Goal: Task Accomplishment & Management: Manage account settings

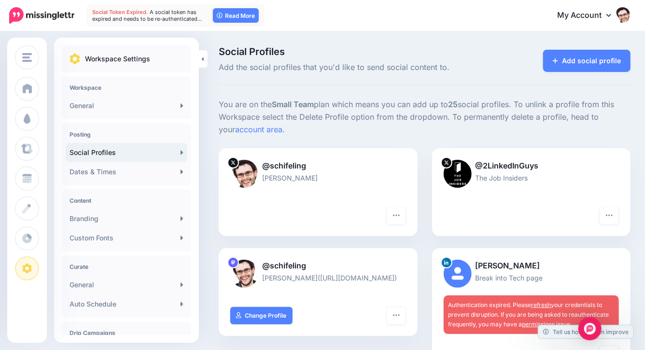
scroll to position [126, 0]
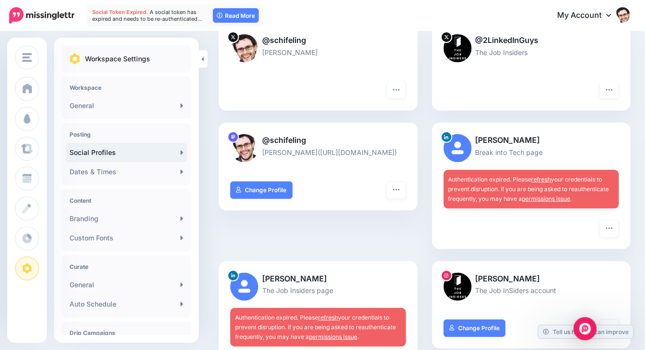
click at [550, 183] on div "Authentication expired. Please refresh your credentials to prevent disruption. …" at bounding box center [532, 189] width 176 height 39
click at [547, 178] on link "refresh" at bounding box center [542, 179] width 20 height 7
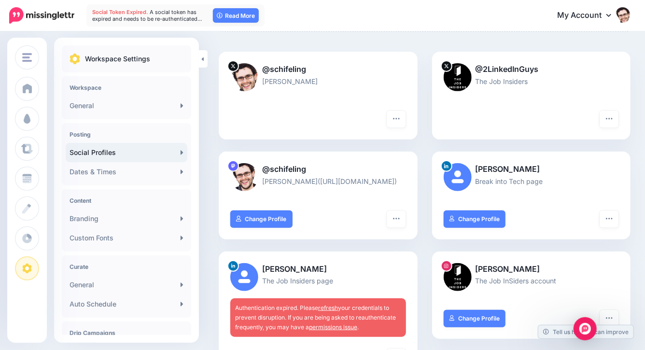
scroll to position [238, 0]
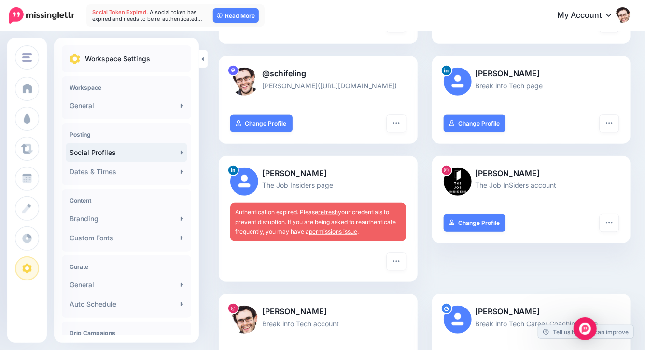
click at [330, 210] on link "refresh" at bounding box center [328, 212] width 20 height 7
